Goal: Information Seeking & Learning: Learn about a topic

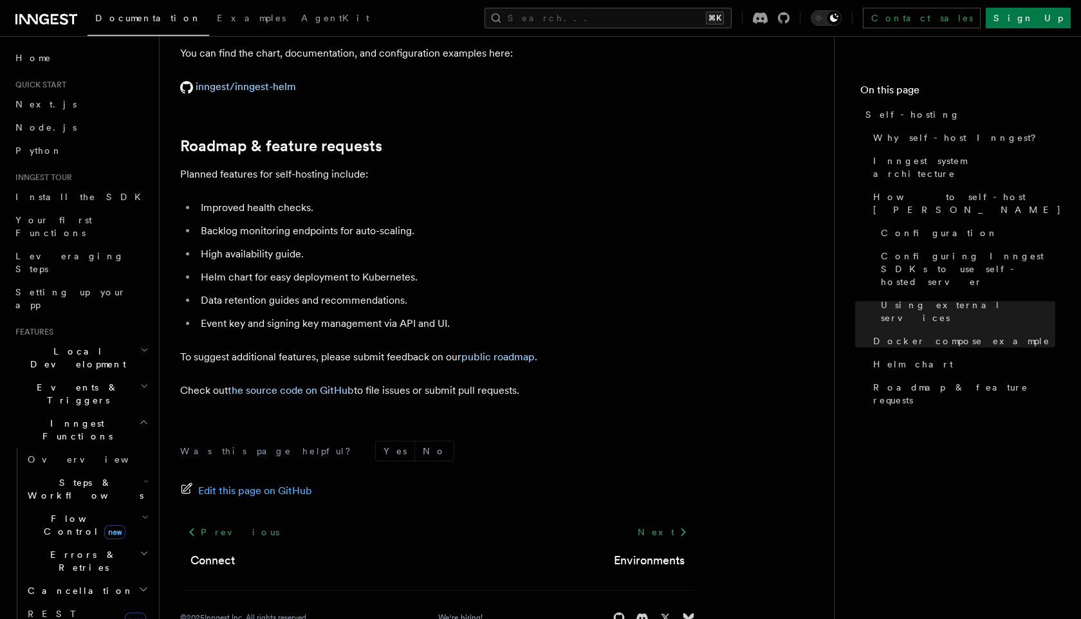
scroll to position [0, 73]
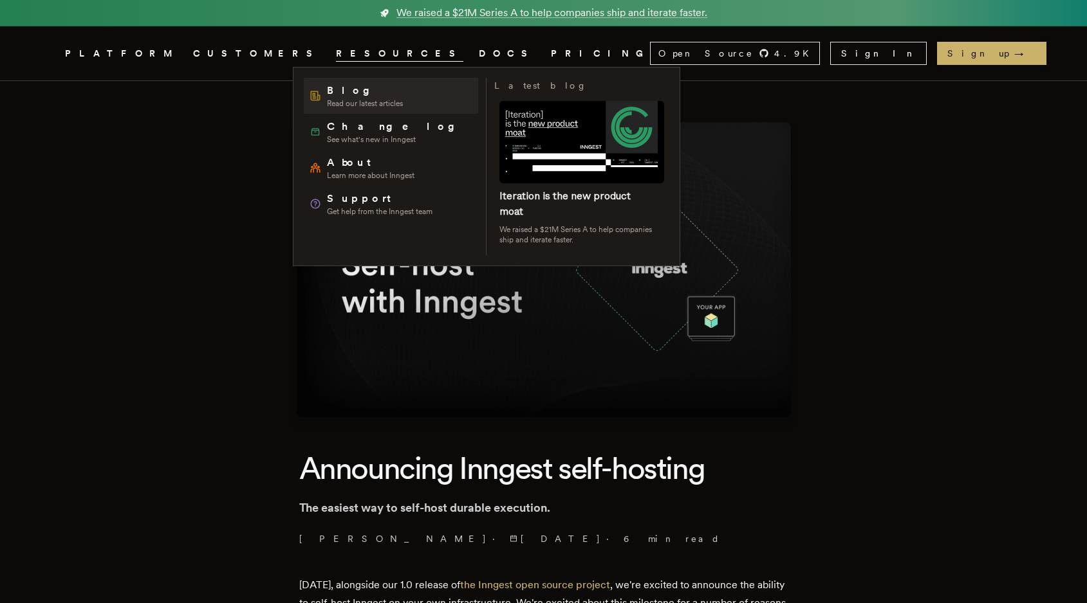
click at [342, 95] on span "Blog" at bounding box center [365, 90] width 76 height 15
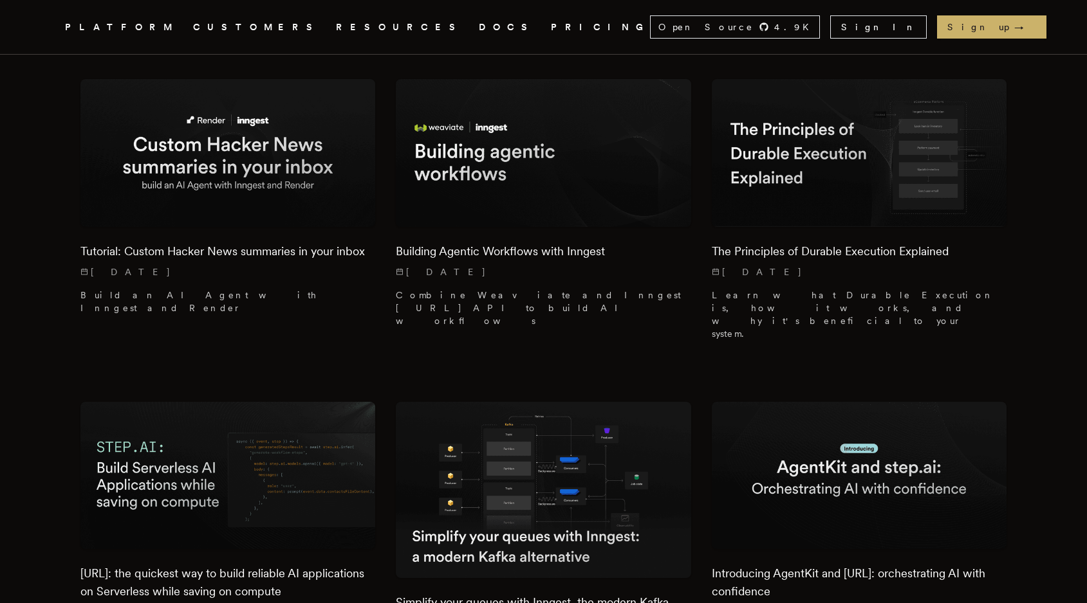
scroll to position [3599, 0]
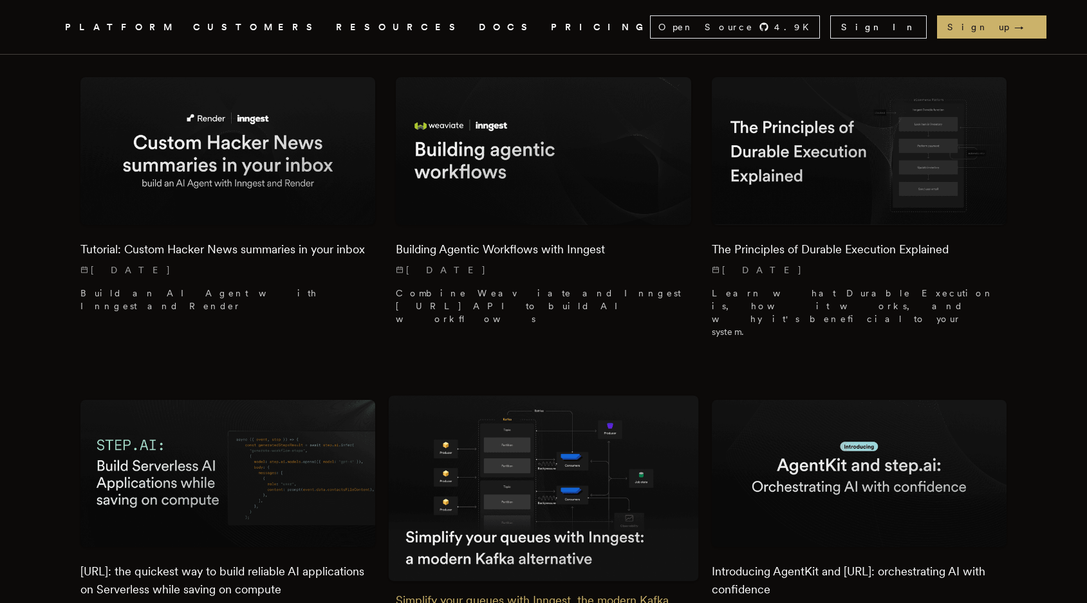
click at [515, 396] on img at bounding box center [544, 488] width 310 height 185
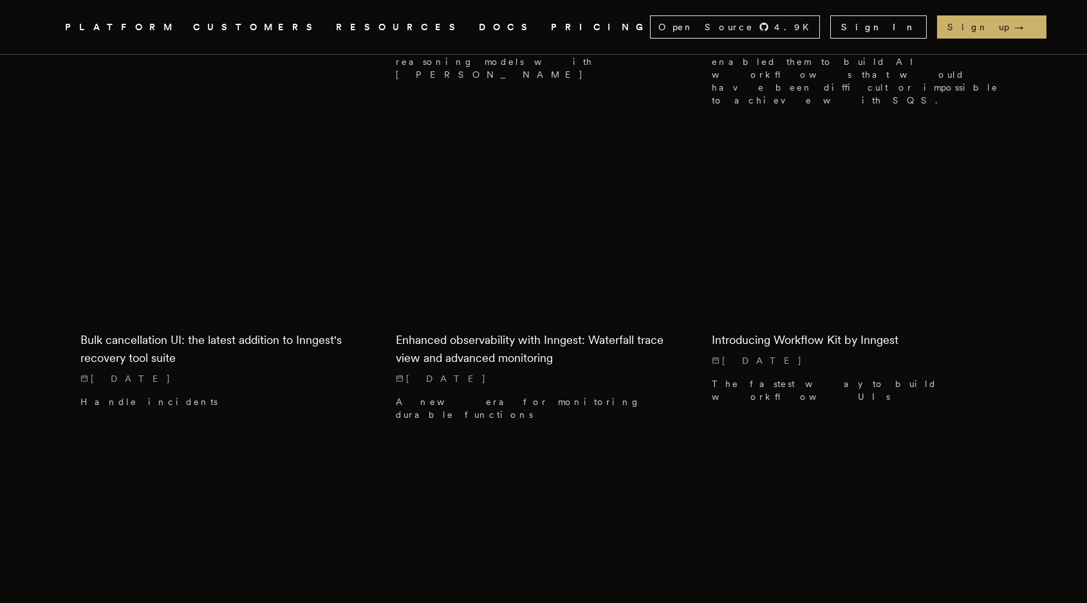
scroll to position [4880, 0]
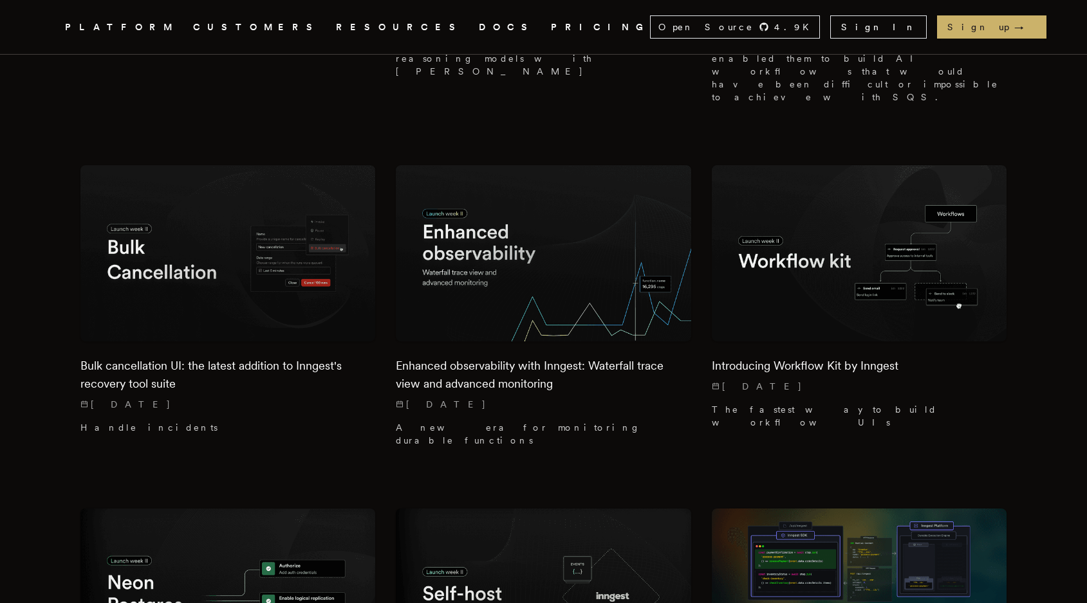
click at [297, 509] on img at bounding box center [227, 597] width 295 height 177
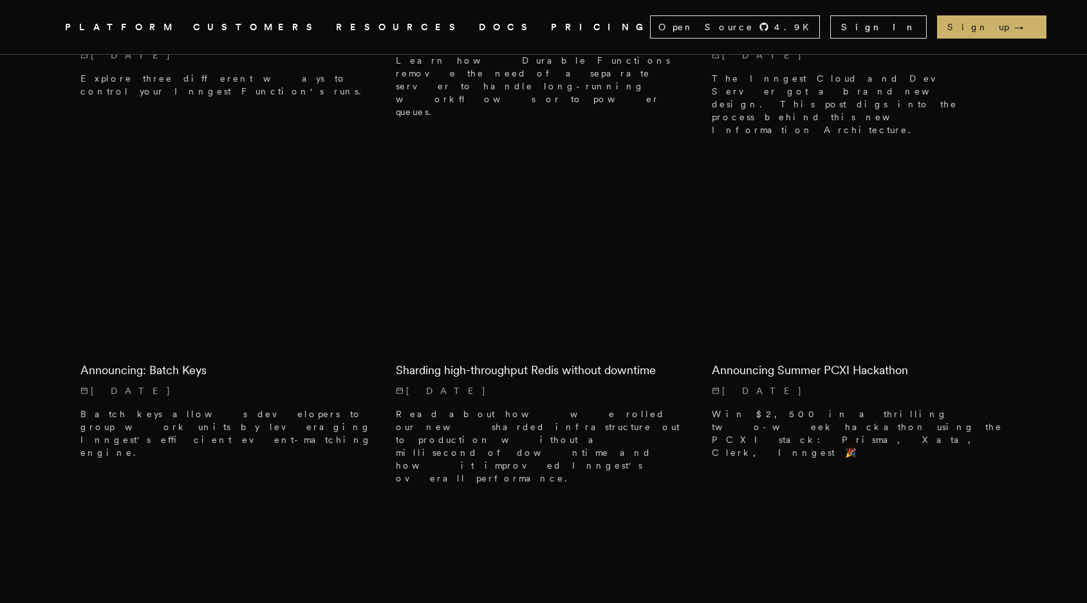
scroll to position [5889, 0]
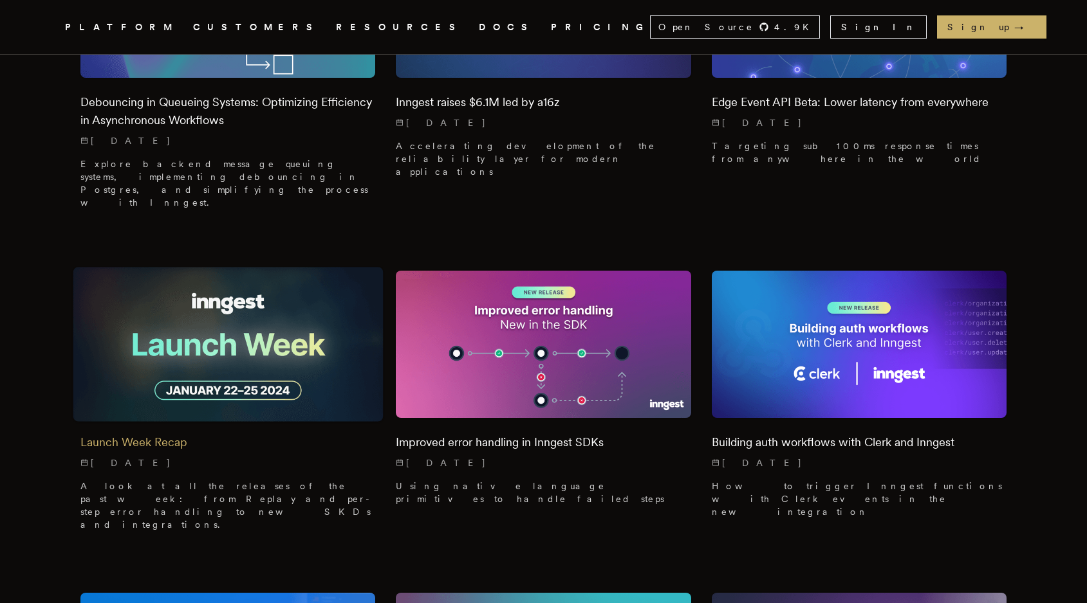
scroll to position [7515, 0]
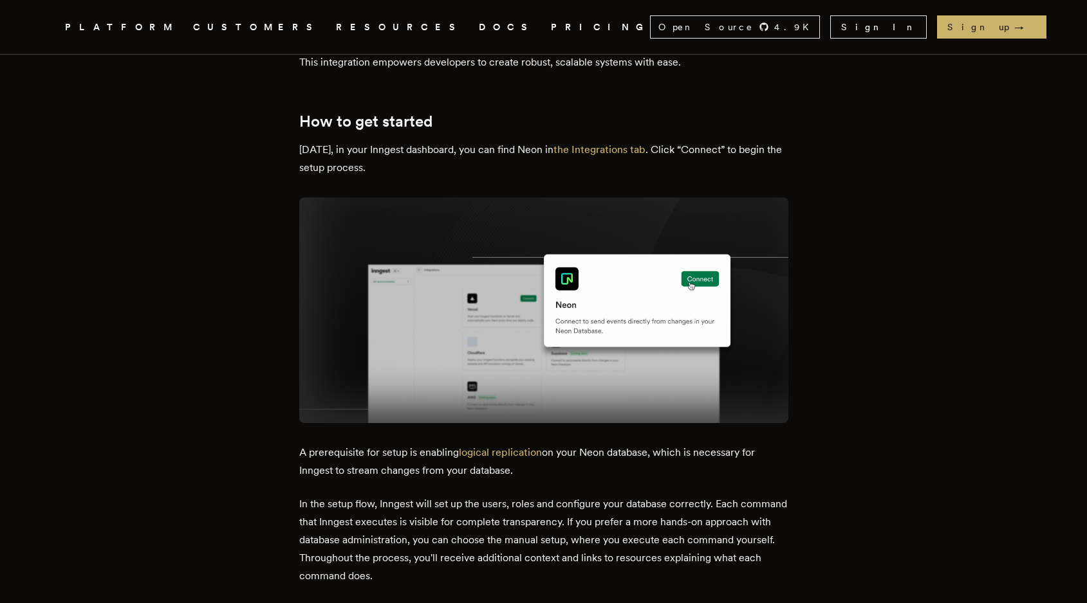
scroll to position [2222, 0]
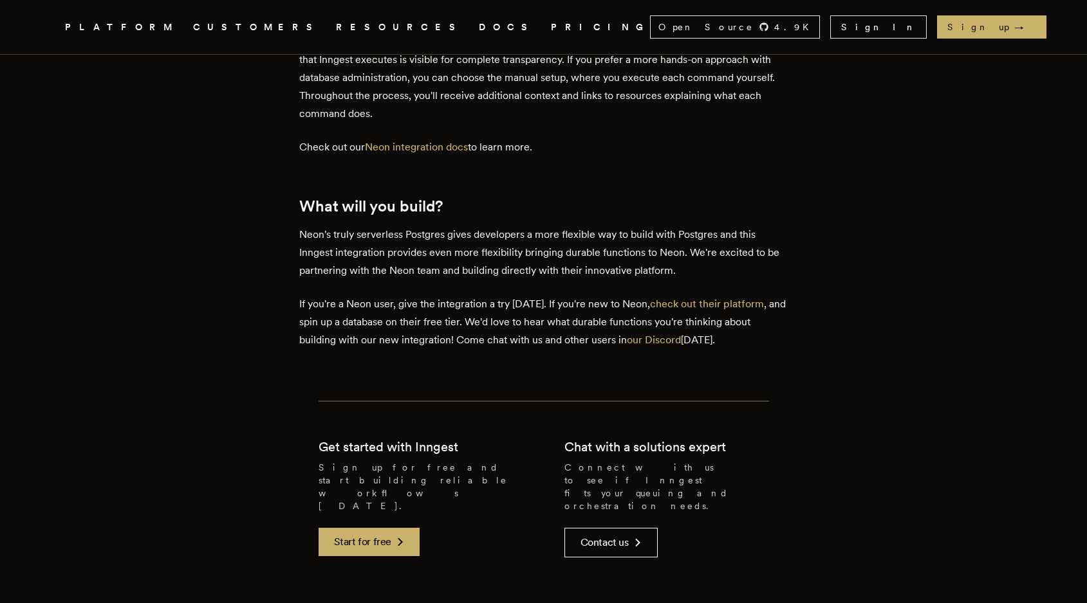
scroll to position [2685, 0]
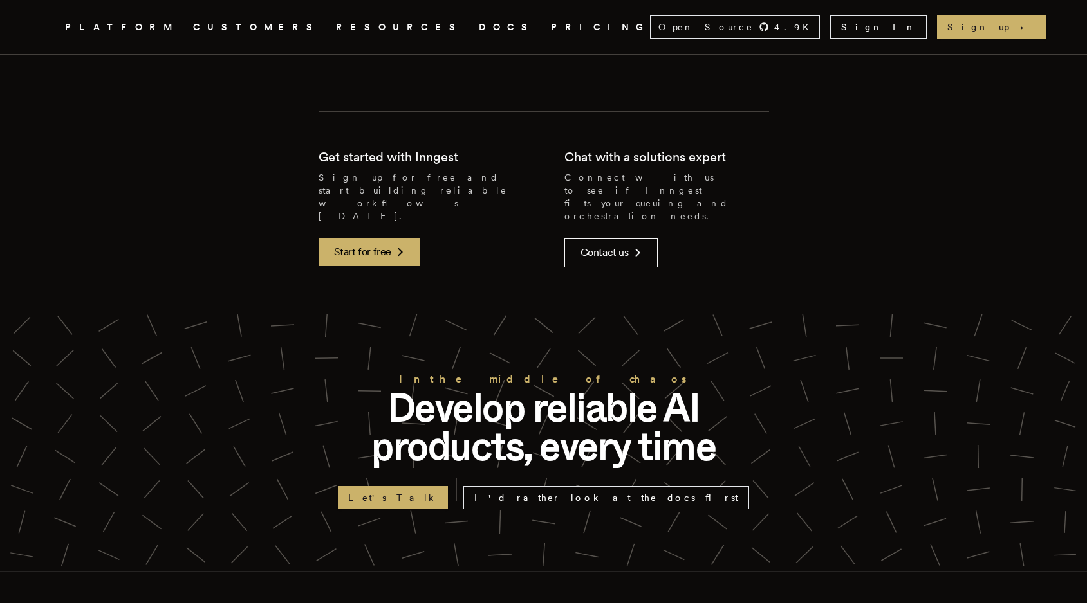
scroll to position [4343, 0]
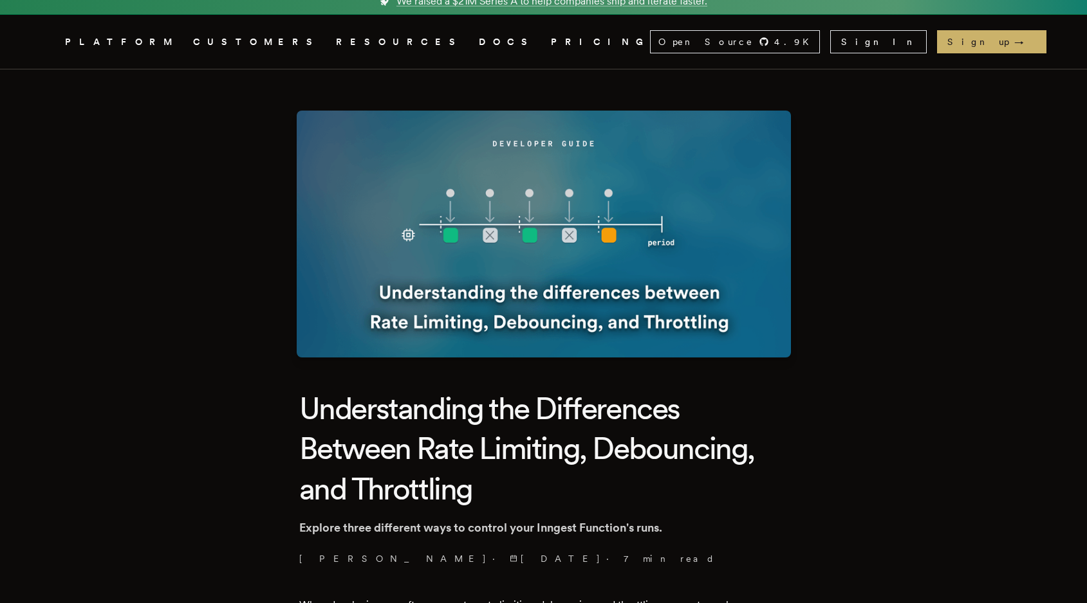
scroll to position [12, 0]
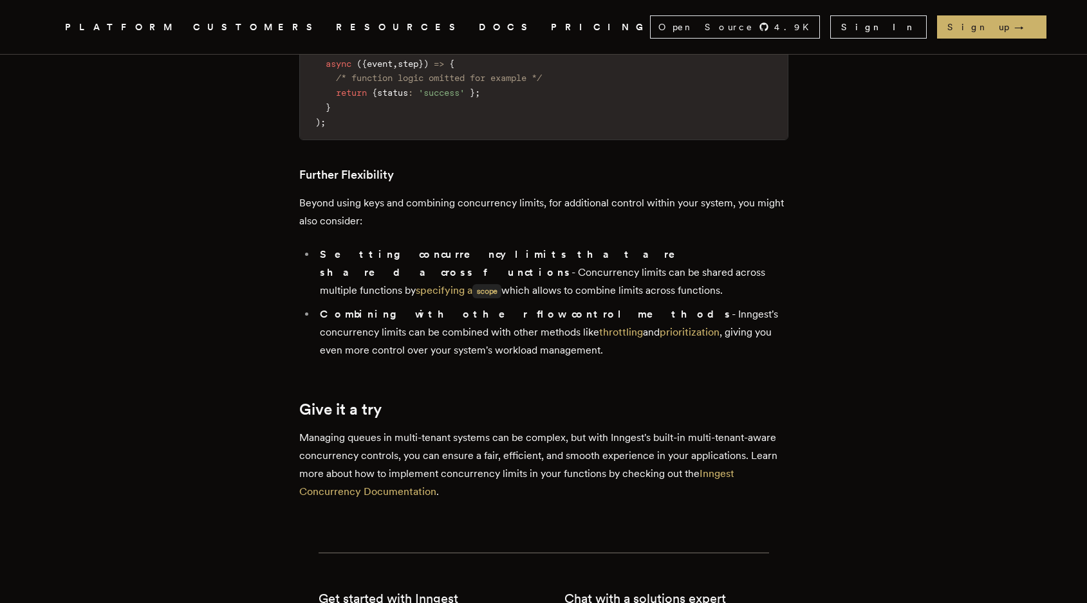
scroll to position [4397, 0]
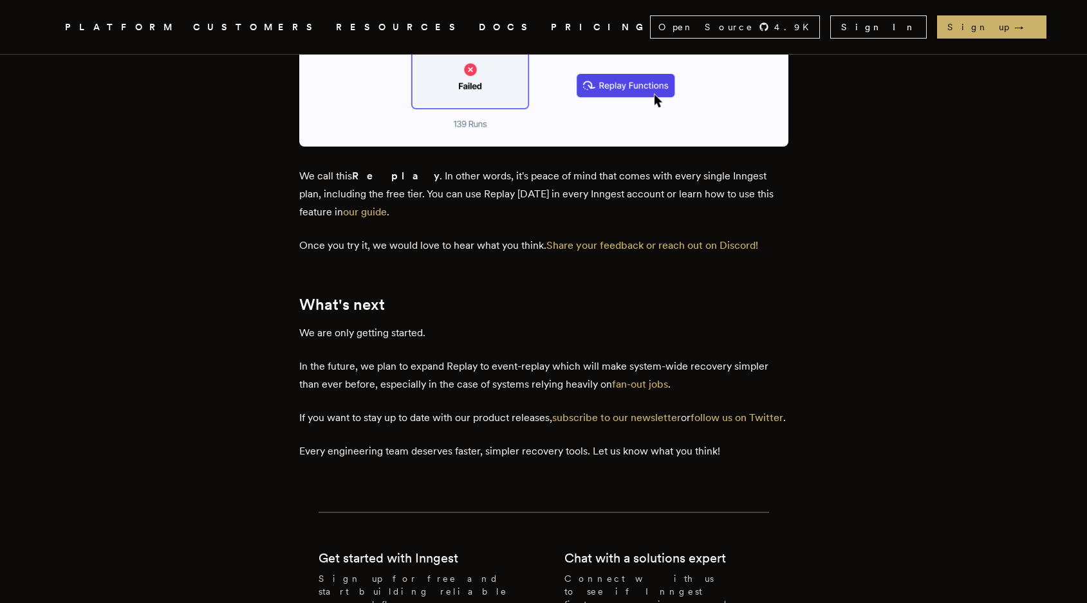
scroll to position [2621, 0]
